Goal: Navigation & Orientation: Find specific page/section

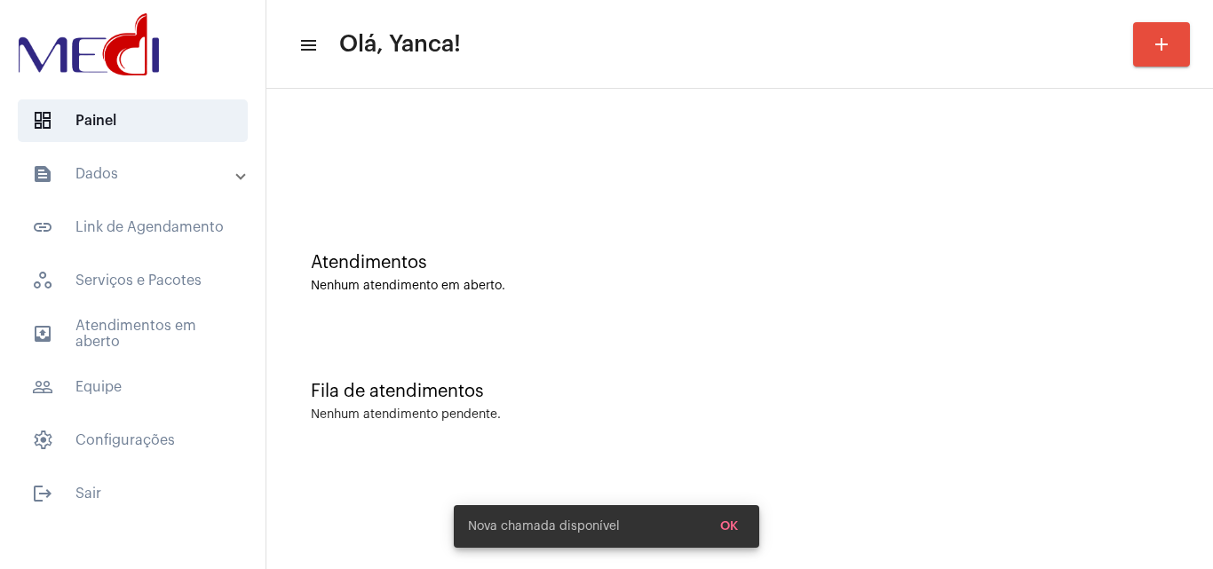
click at [157, 338] on span "outbox_outline Atendimentos em aberto" at bounding box center [133, 334] width 230 height 43
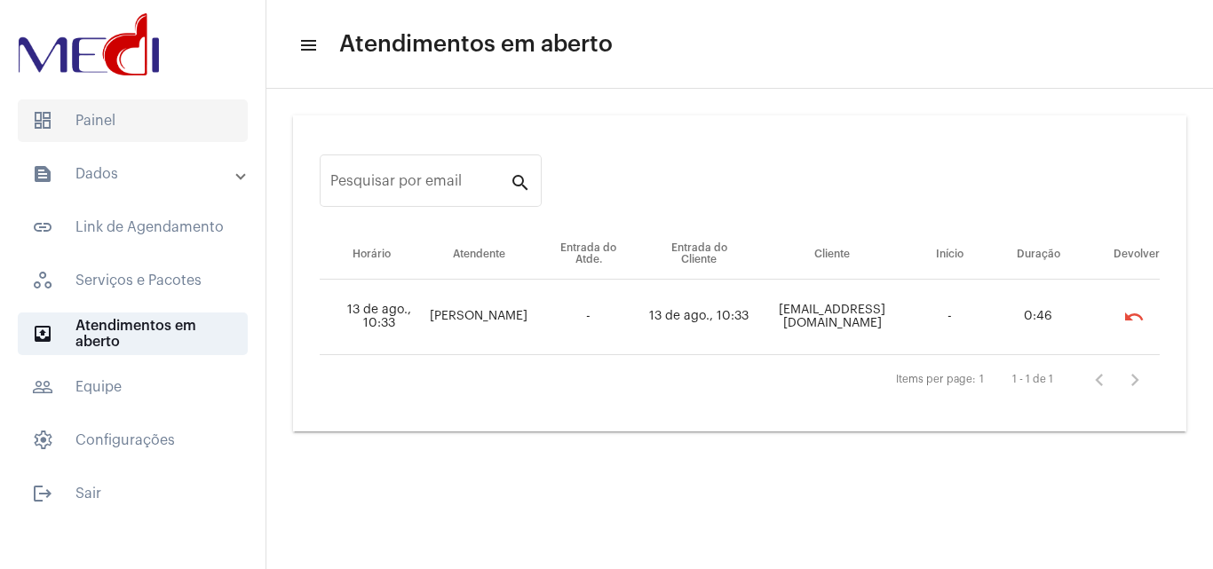
click at [155, 116] on span "dashboard Painel" at bounding box center [133, 120] width 230 height 43
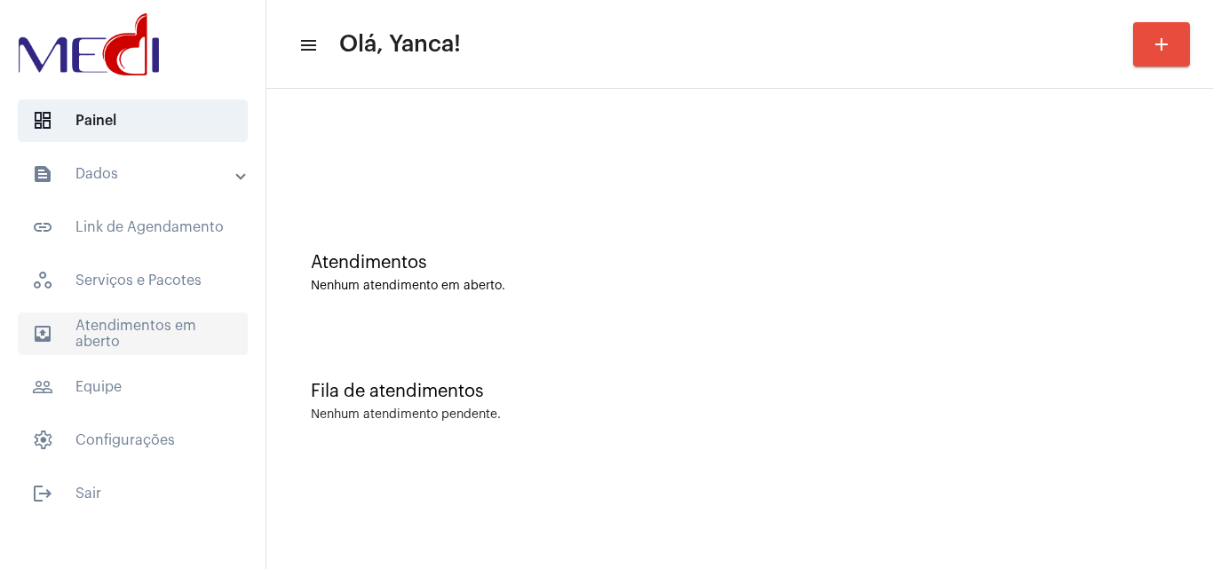
click at [181, 340] on span "outbox_outline Atendimentos em aberto" at bounding box center [133, 334] width 230 height 43
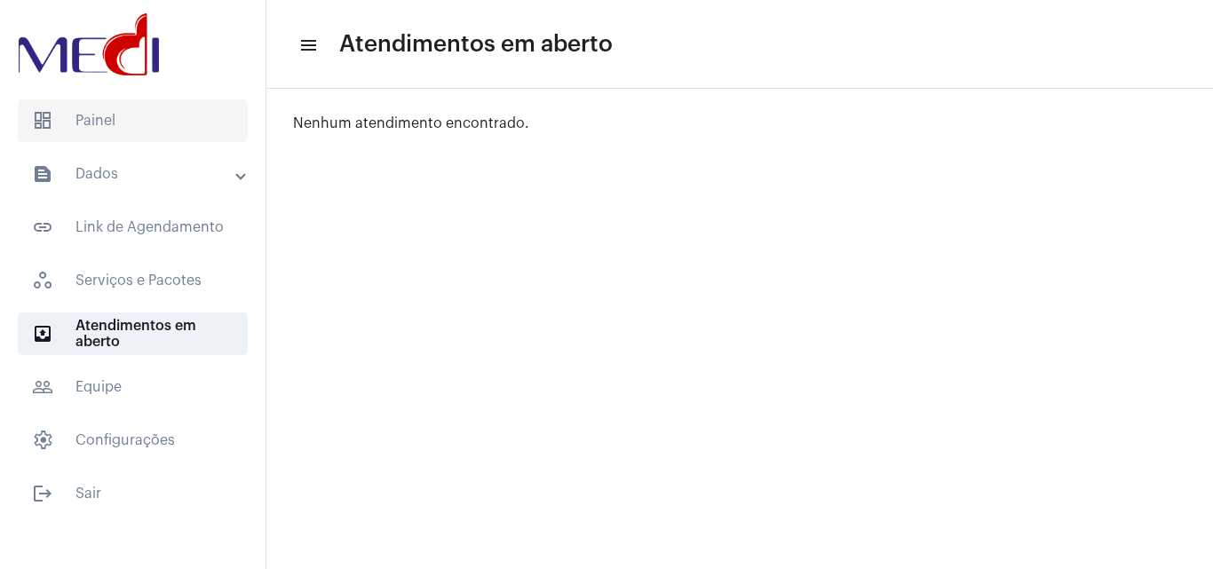
click at [191, 139] on span "dashboard Painel" at bounding box center [133, 120] width 230 height 43
